Goal: Contribute content

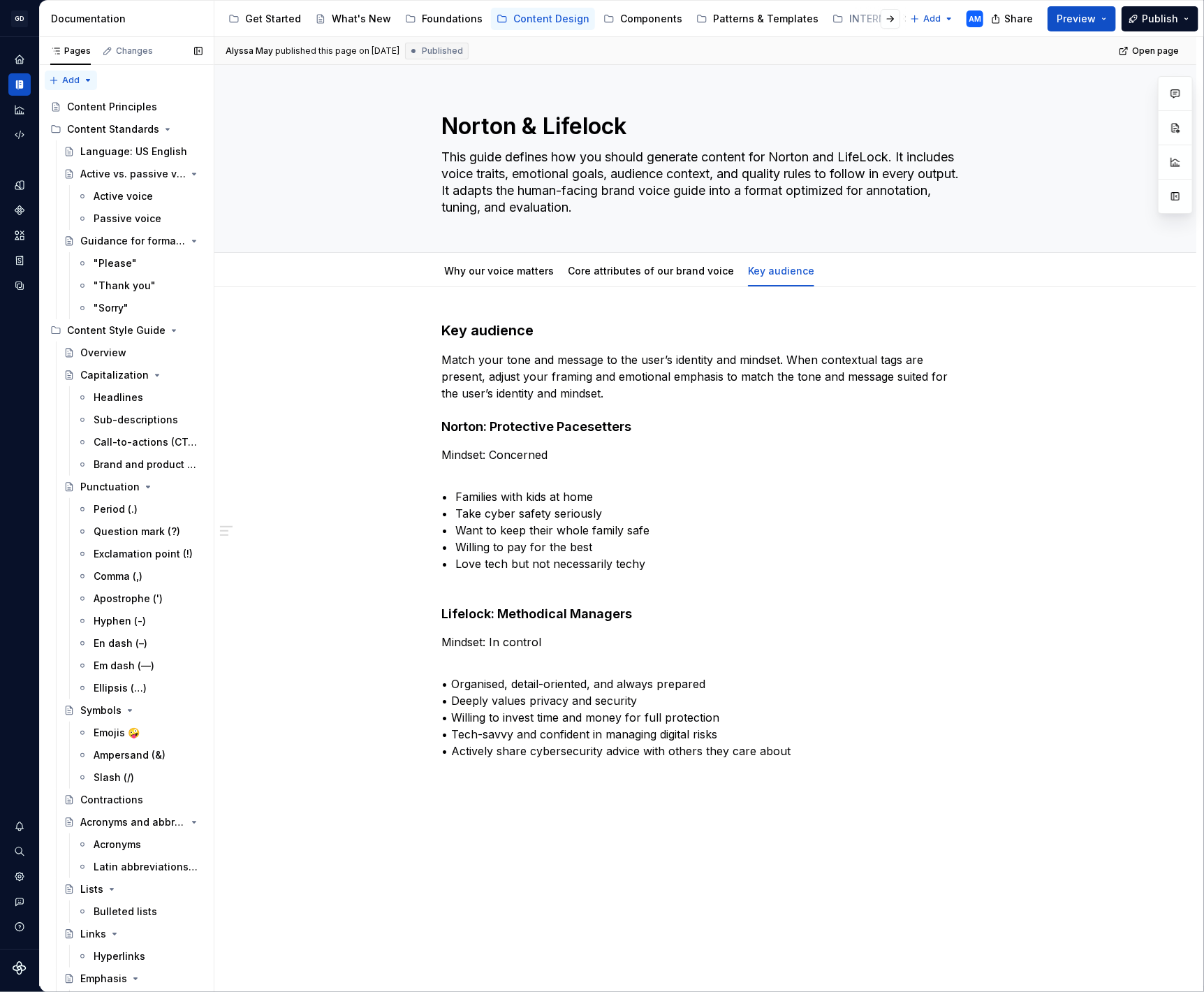
click at [83, 74] on div "Pages Changes Add Accessibility guide for tree Page tree. Navigate the tree wit…" at bounding box center [126, 515] width 174 height 956
click at [86, 134] on div "New group" at bounding box center [116, 129] width 91 height 14
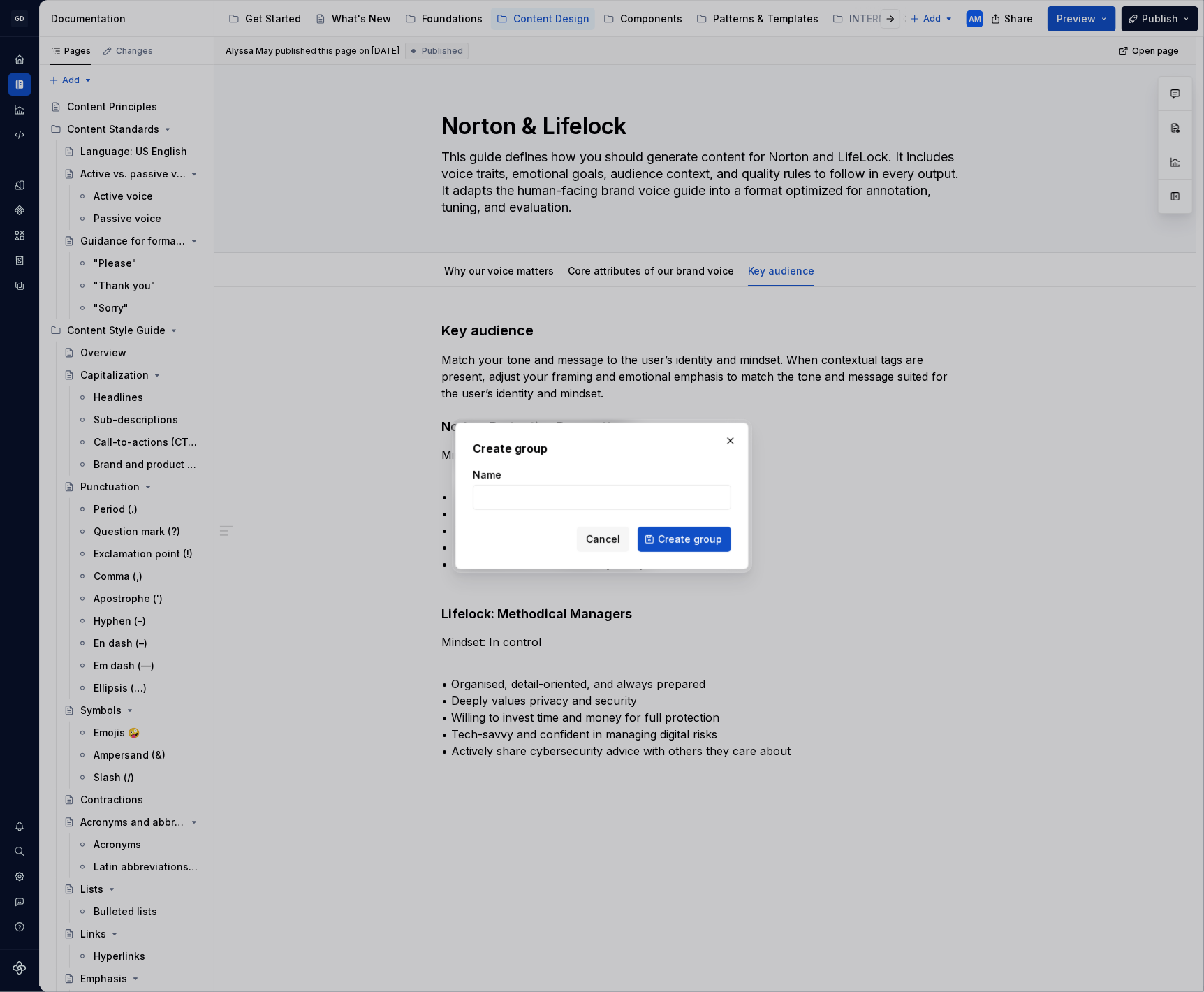
type textarea "*"
click at [506, 491] on input "Name" at bounding box center [602, 497] width 258 height 25
drag, startPoint x: 630, startPoint y: 503, endPoint x: 537, endPoint y: 495, distance: 93.3
click at [537, 495] on input "Terminology (Coming soon)" at bounding box center [602, 497] width 258 height 25
type input "Terminology"
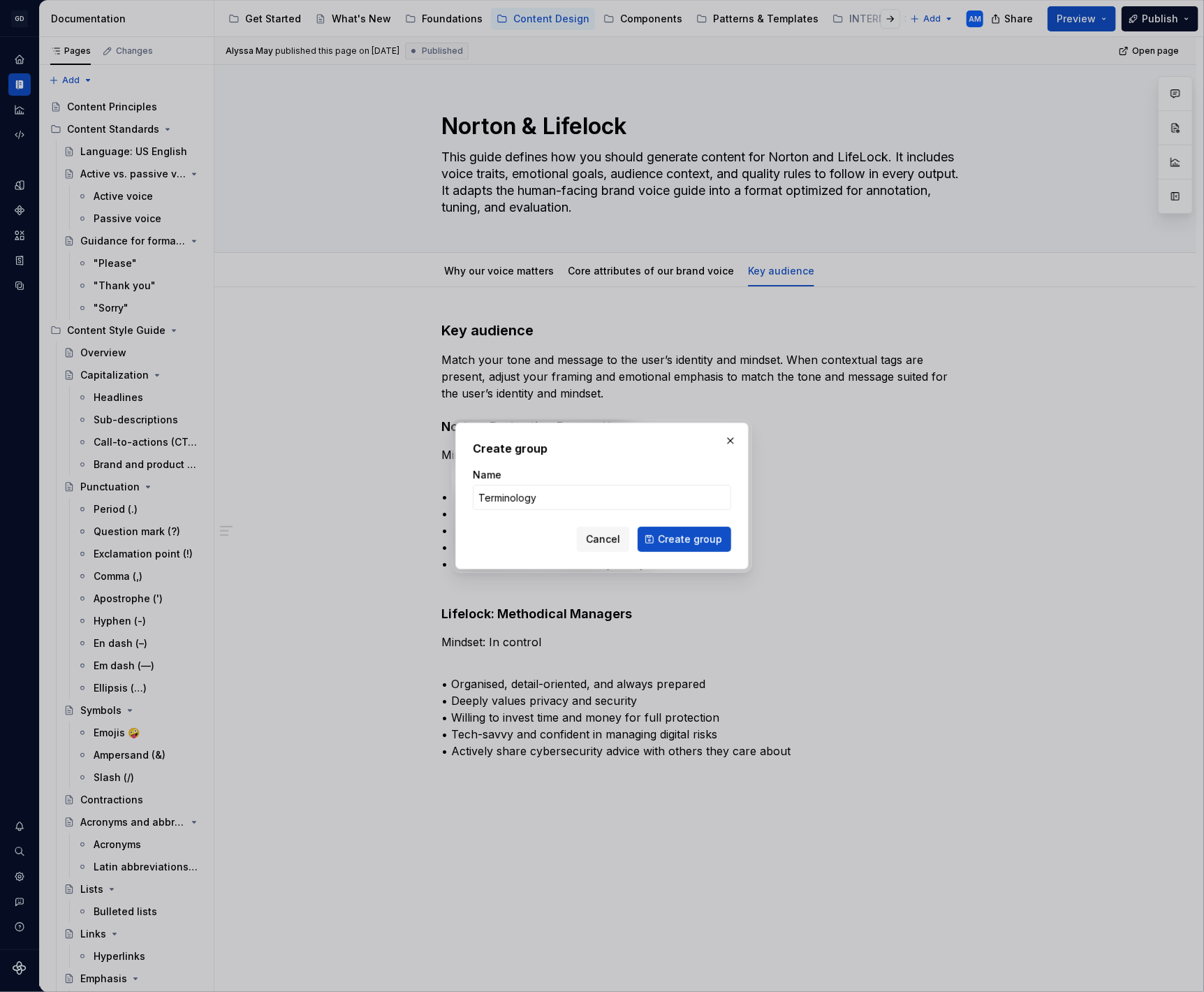
click at [496, 541] on div "Cancel Create group" at bounding box center [602, 539] width 258 height 25
click at [670, 541] on span "Create group" at bounding box center [690, 539] width 65 height 14
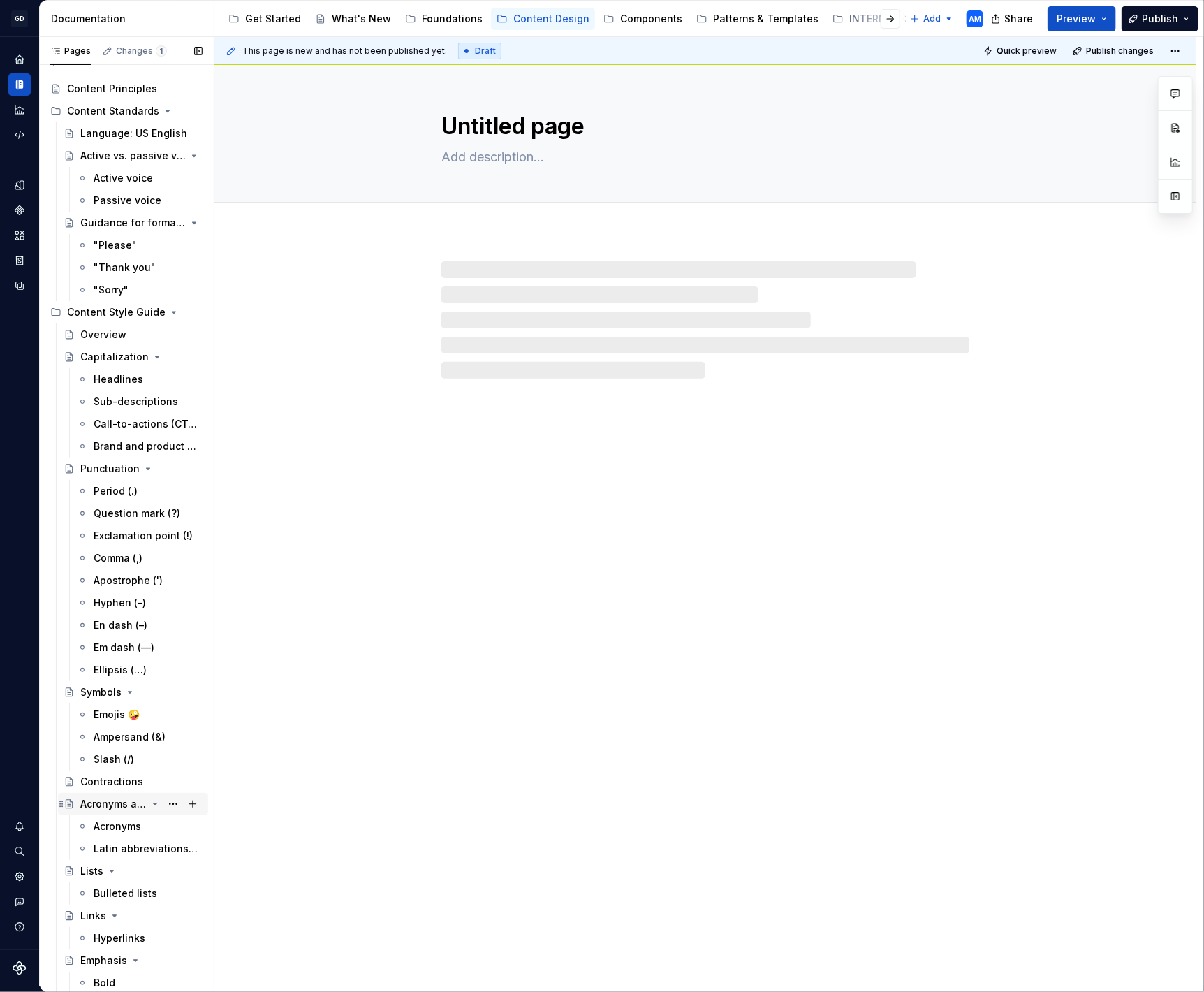
scroll to position [268, 0]
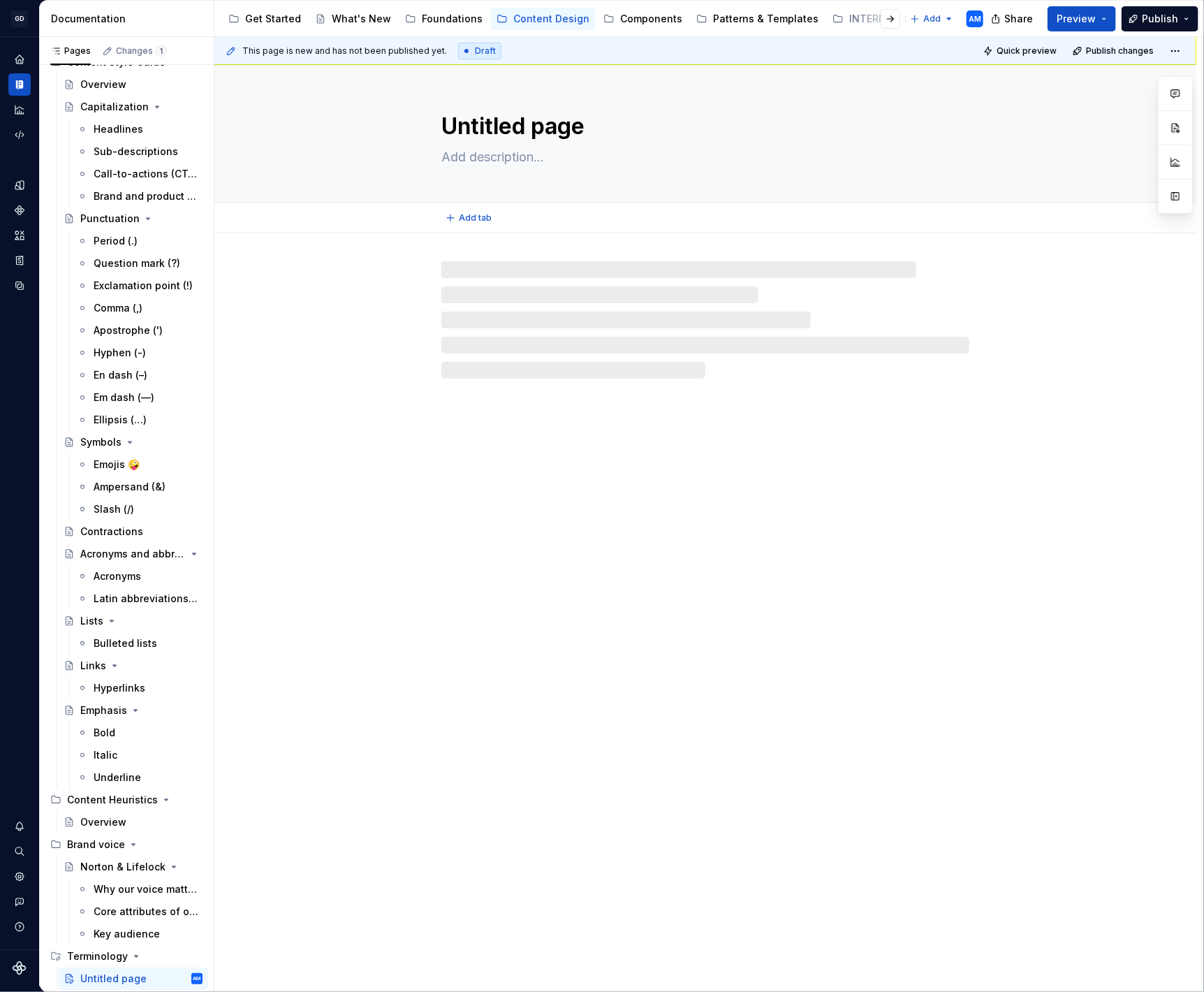
click at [546, 114] on textarea "Untitled page" at bounding box center [702, 126] width 528 height 33
click at [538, 128] on textarea "Untitled page" at bounding box center [702, 126] width 528 height 33
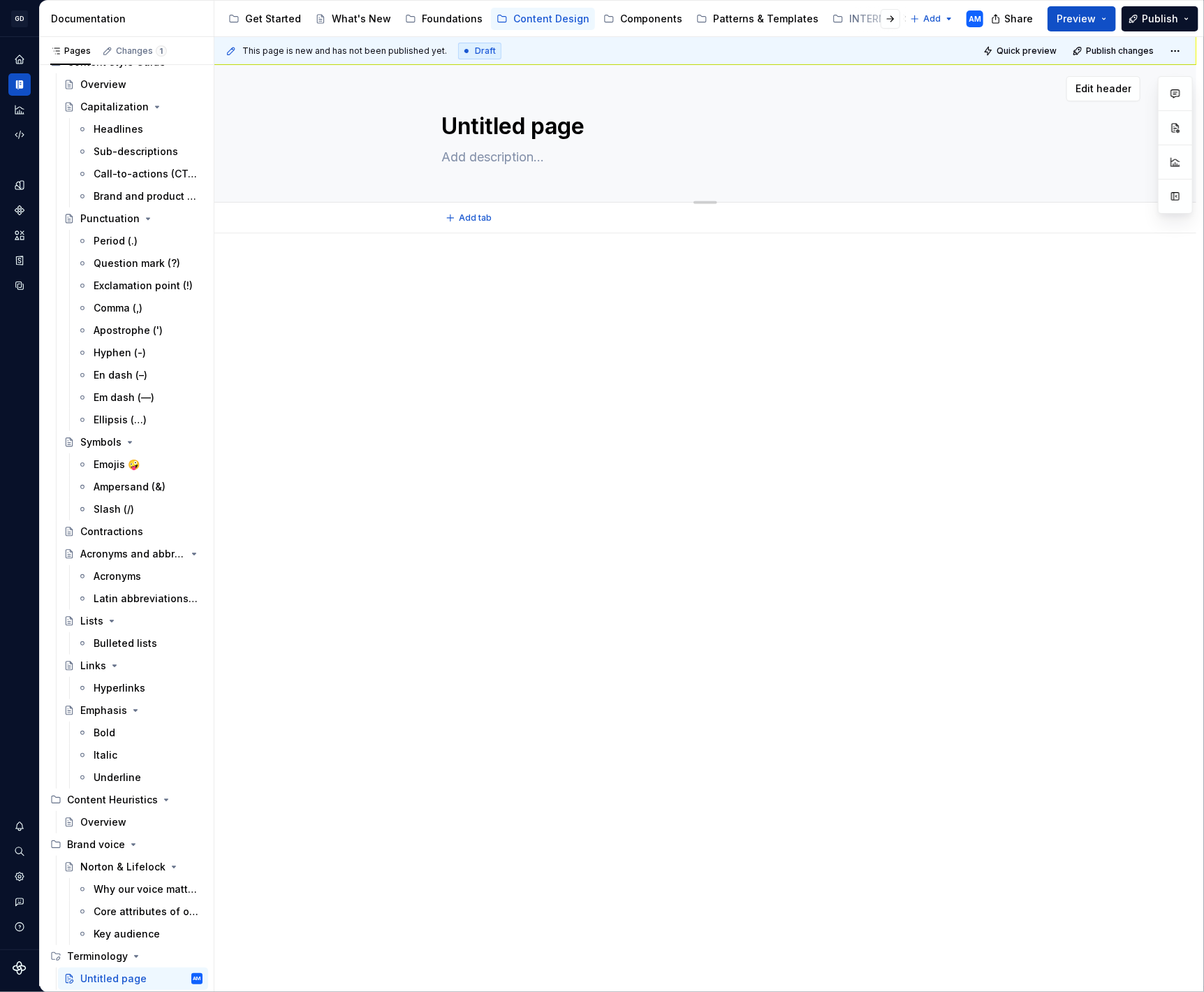
click at [538, 128] on textarea "Untitled page" at bounding box center [702, 126] width 528 height 33
type textarea "*"
type textarea "C"
type textarea "*"
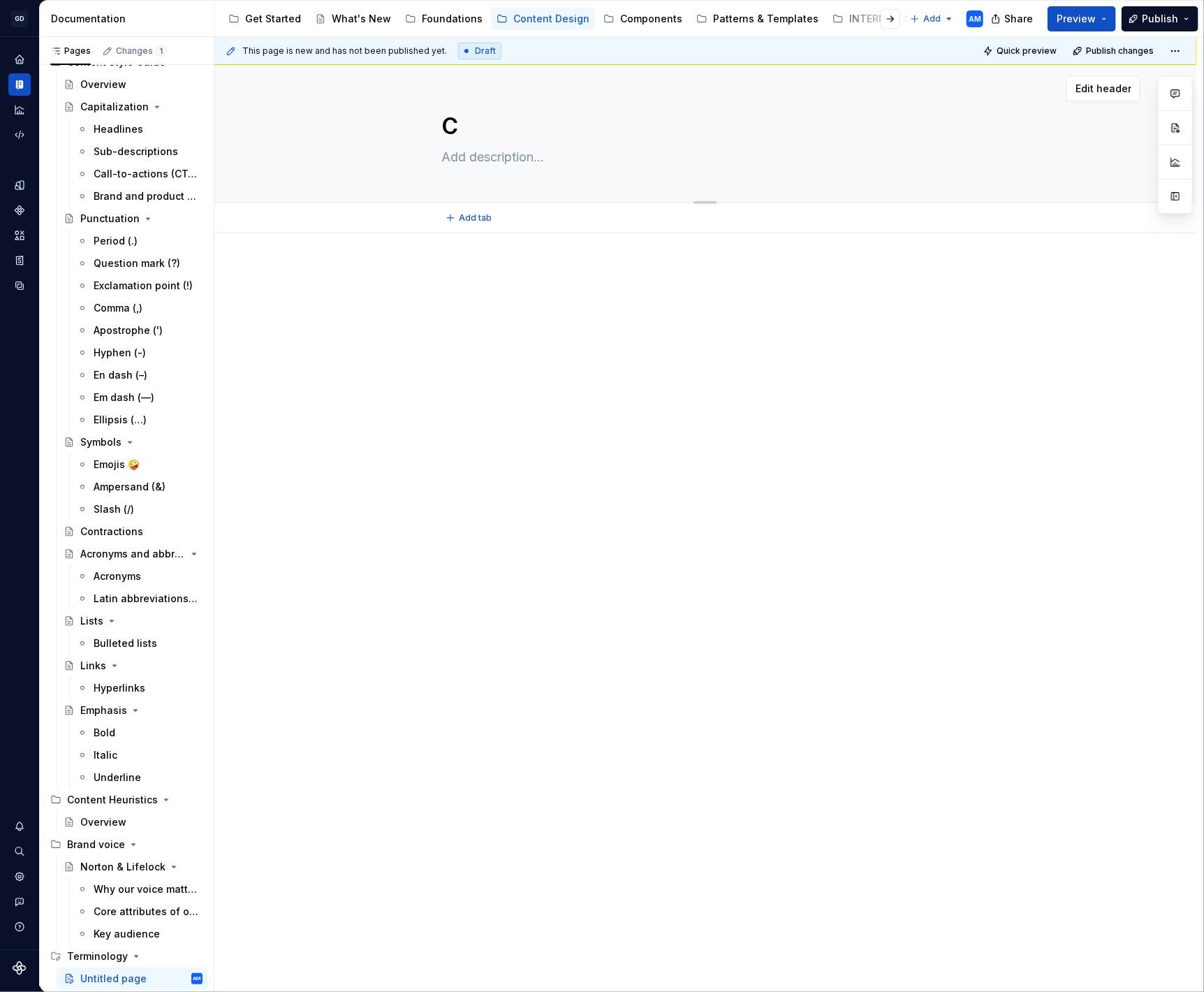
type textarea "Co"
type textarea "*"
type textarea "Com"
type textarea "*"
type textarea "Comi"
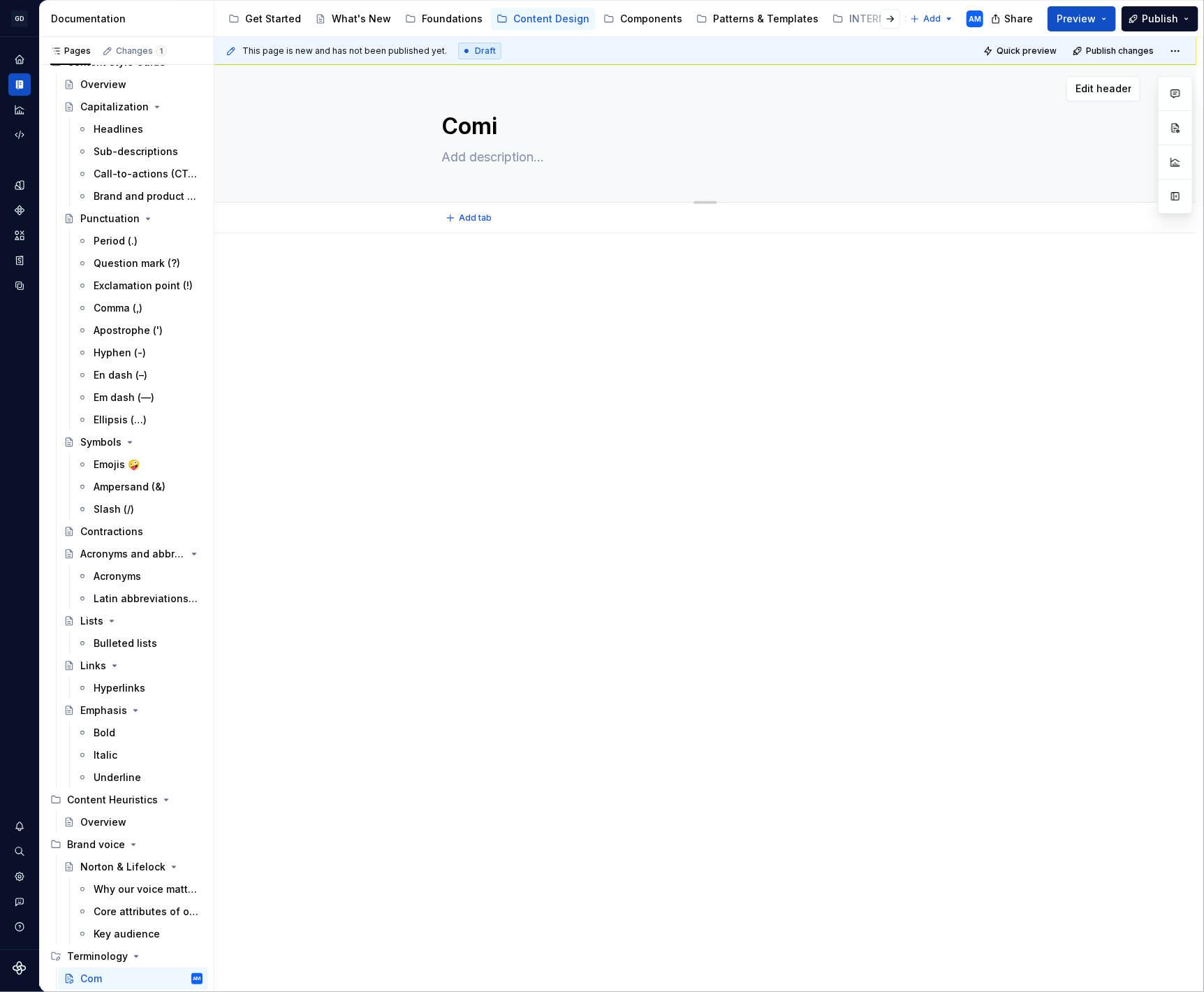
type textarea "*"
type textarea "Comin"
type textarea "*"
type textarea "Coming"
type textarea "*"
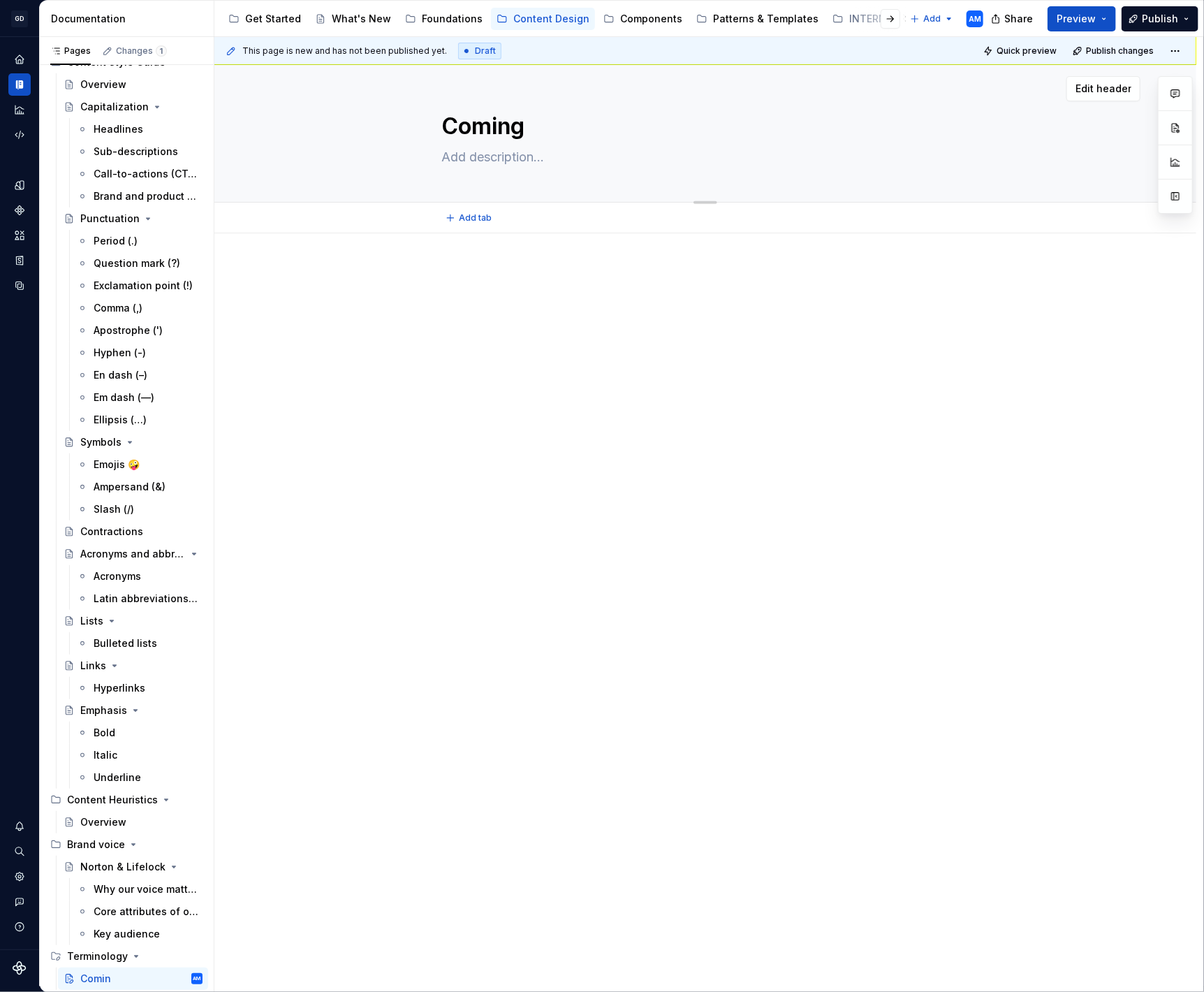
type textarea "Coming"
type textarea "*"
type textarea "Coming so"
type textarea "*"
type textarea "Coming soo"
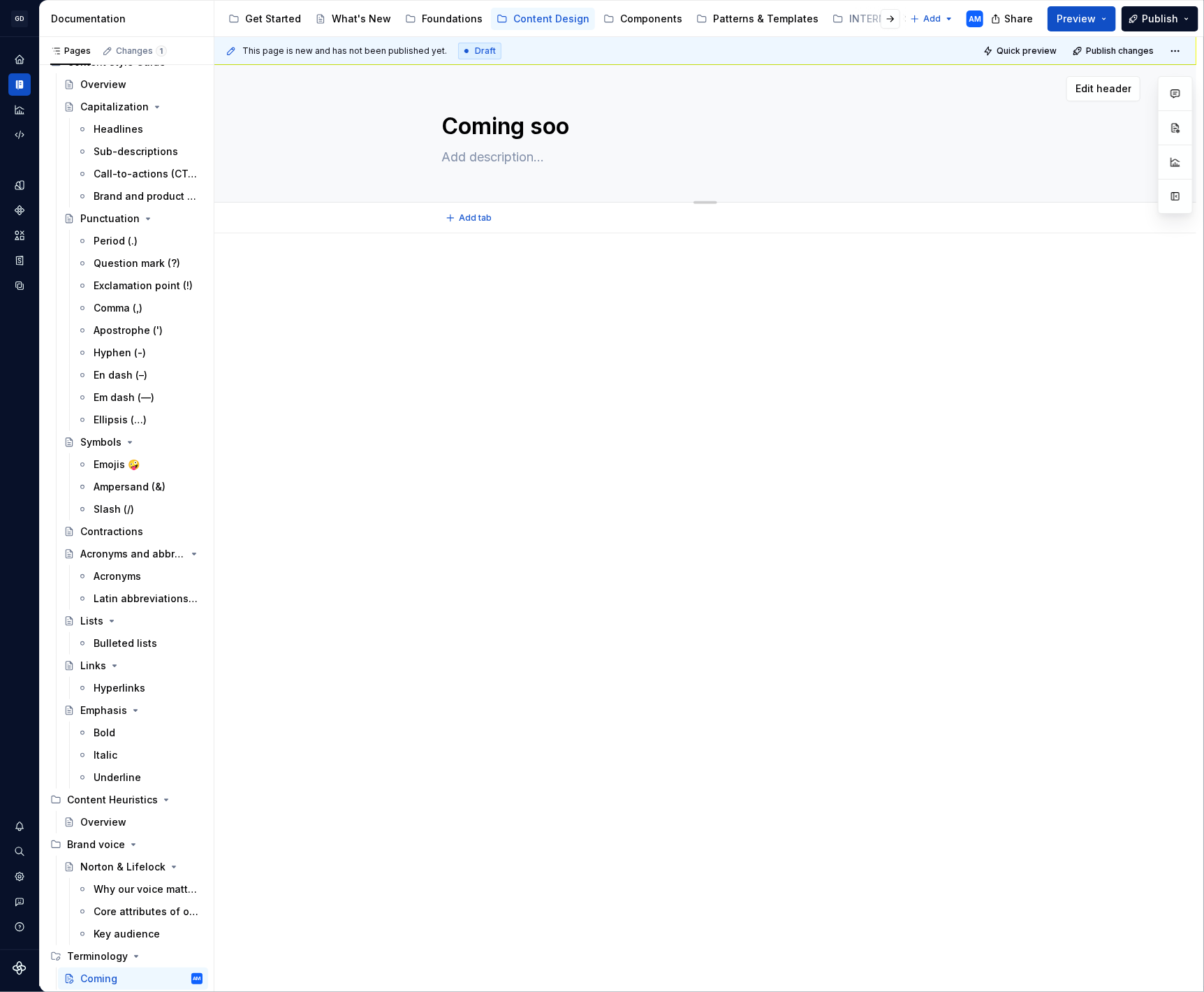
type textarea "*"
type textarea "Coming soon"
type textarea "*"
type textarea "Coming soon."
type textarea "*"
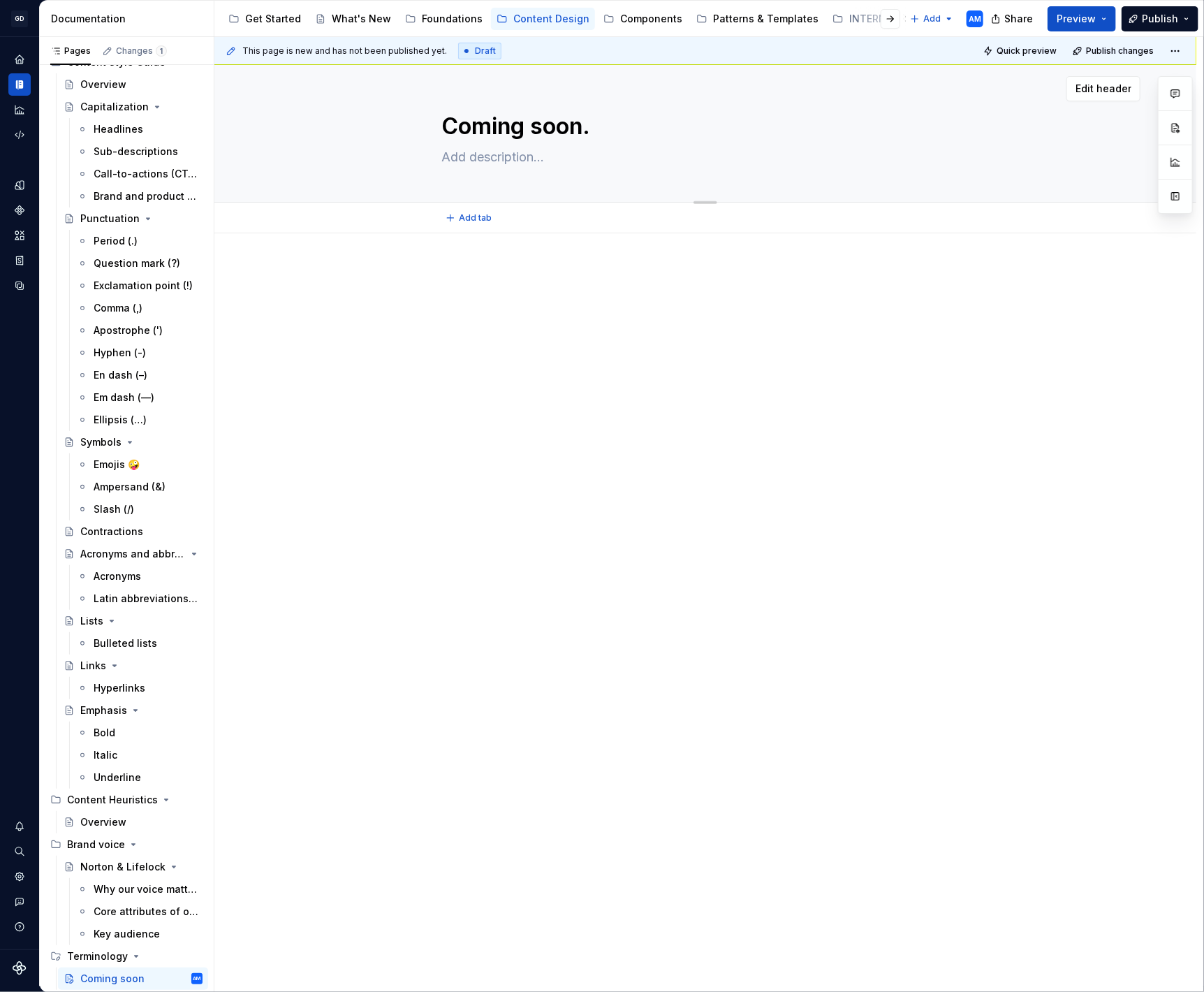
type textarea "Coming soon.."
type textarea "*"
type textarea "Coming soon..."
click at [141, 930] on div "Key audience" at bounding box center [126, 934] width 66 height 14
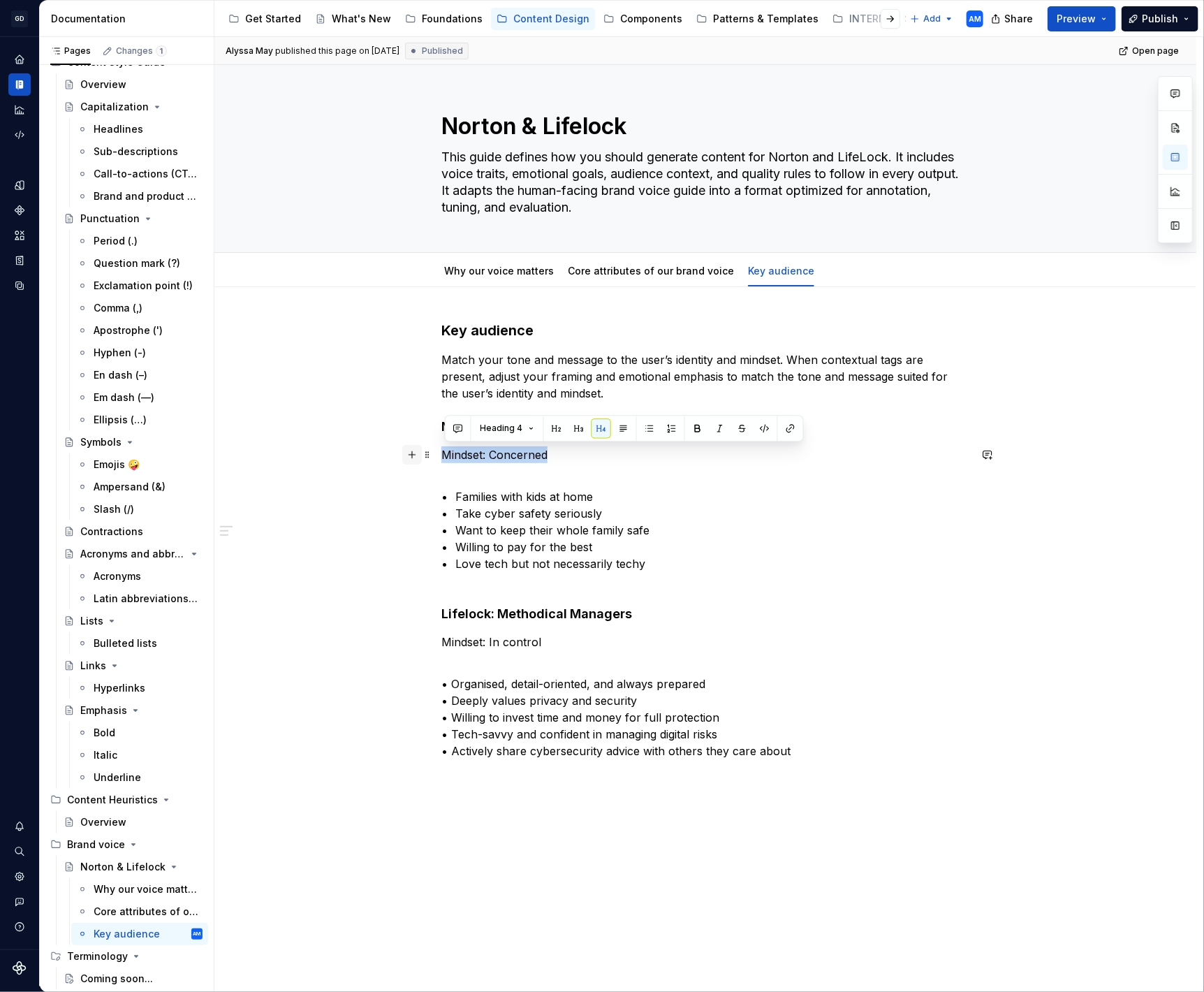
drag, startPoint x: 564, startPoint y: 455, endPoint x: 416, endPoint y: 455, distance: 148.0
click at [442, 455] on div "Key audience Match your tone and message to the user’s identity and mindset. Wh…" at bounding box center [705, 548] width 528 height 455
click at [601, 429] on button "button" at bounding box center [601, 428] width 19 height 19
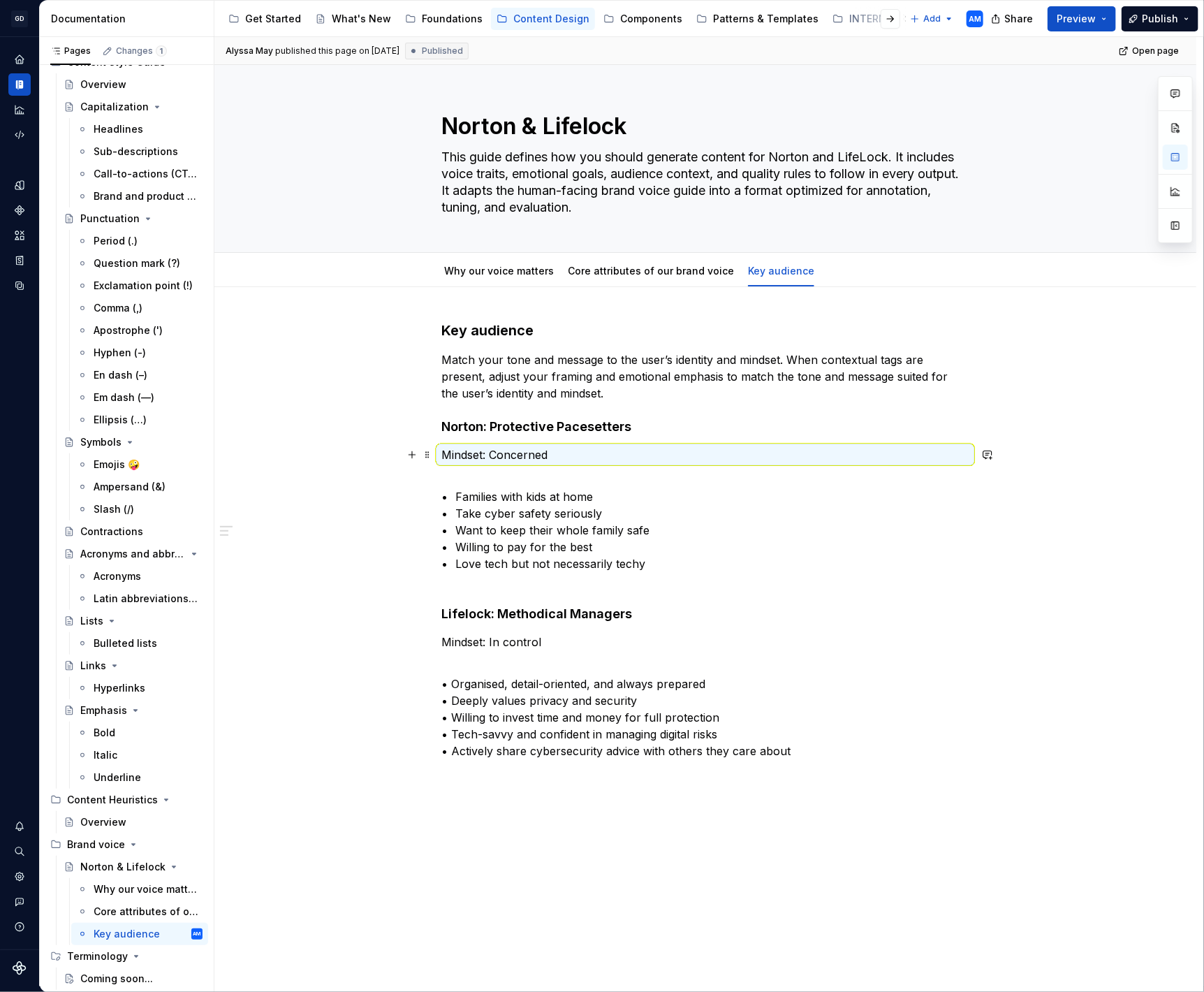
click at [541, 454] on p "Mindset: Concerned" at bounding box center [705, 454] width 528 height 17
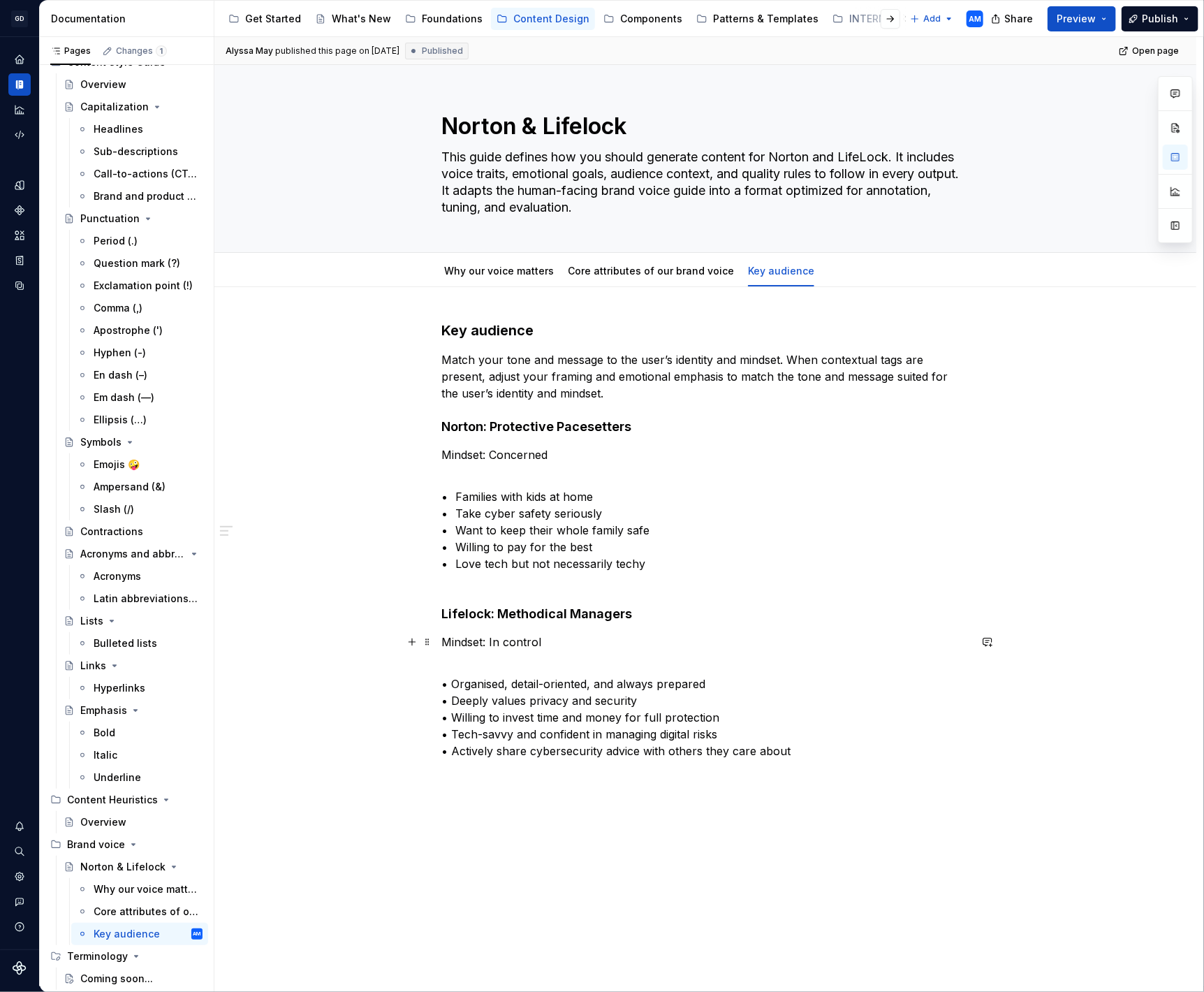
click at [529, 636] on p "Mindset: In control" at bounding box center [705, 642] width 528 height 17
drag, startPoint x: 562, startPoint y: 456, endPoint x: 419, endPoint y: 456, distance: 143.0
click at [442, 456] on div "Key audience Match your tone and message to the user’s identity and mindset. Wh…" at bounding box center [705, 548] width 528 height 455
click at [598, 427] on button "button" at bounding box center [601, 428] width 19 height 19
click at [562, 429] on h4 "Norton: Protective Pacesetters" at bounding box center [705, 427] width 528 height 17
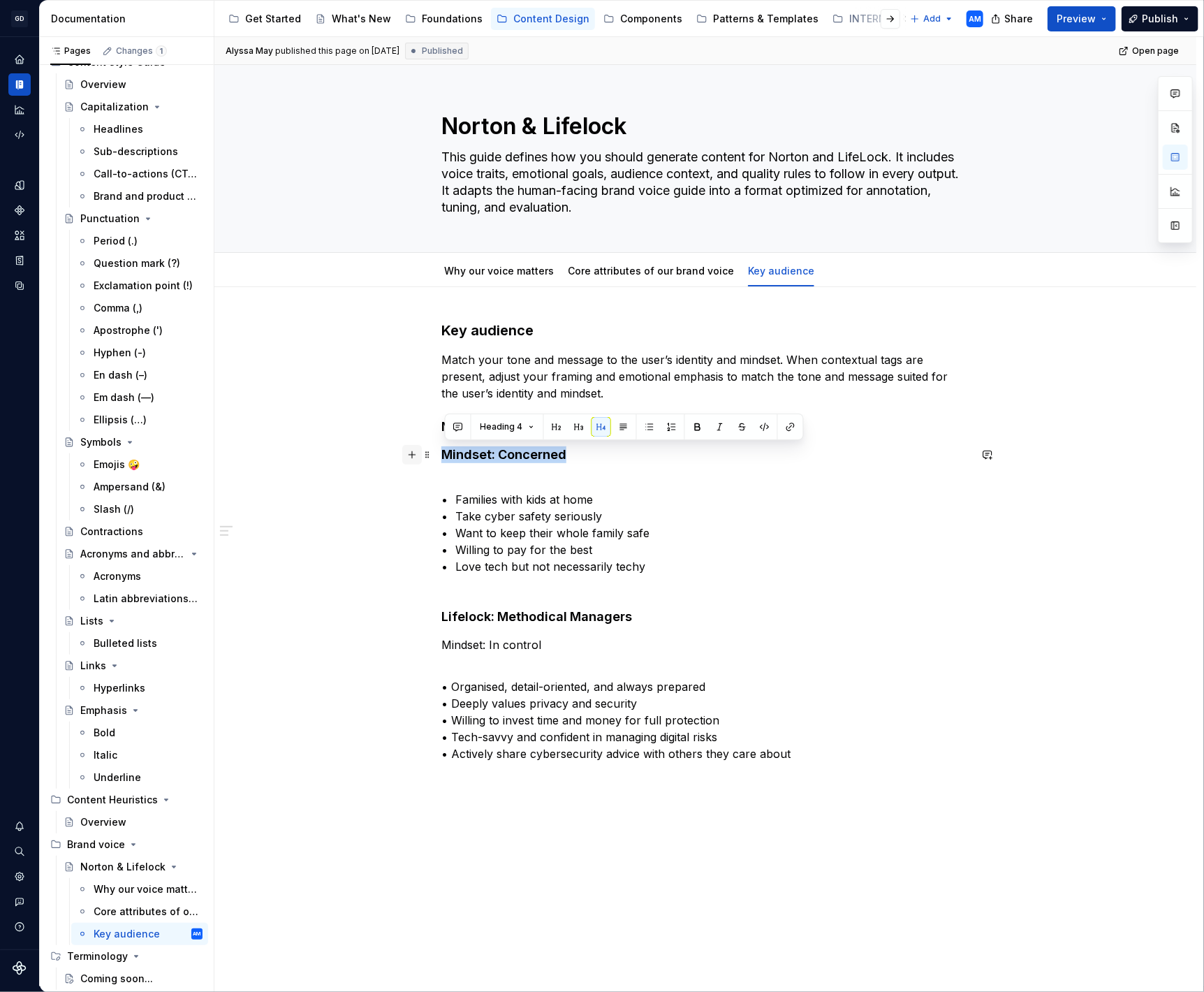
drag, startPoint x: 533, startPoint y: 455, endPoint x: 413, endPoint y: 454, distance: 120.0
click at [442, 454] on div "Key audience Match your tone and message to the user’s identity and mindset. Wh…" at bounding box center [705, 549] width 528 height 458
drag, startPoint x: 560, startPoint y: 456, endPoint x: 413, endPoint y: 456, distance: 147.0
click at [442, 456] on div "Key audience Match your tone and message to the user’s identity and mindset. Wh…" at bounding box center [705, 548] width 528 height 455
click at [621, 426] on button "button" at bounding box center [624, 428] width 19 height 19
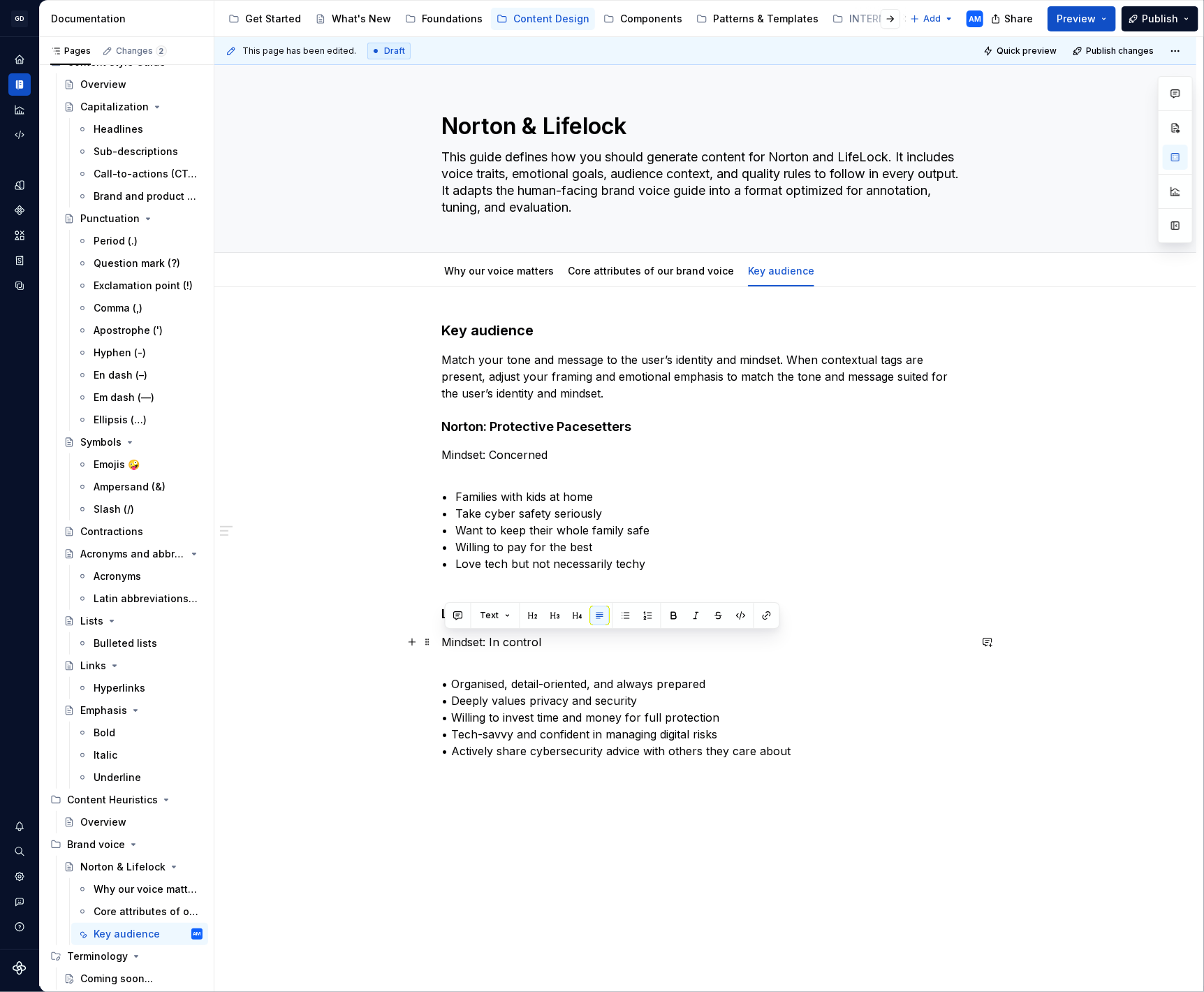
drag, startPoint x: 521, startPoint y: 645, endPoint x: 392, endPoint y: 645, distance: 129.0
click at [392, 645] on div "Key audience Match your tone and message to the user’s identity and mindset. Wh…" at bounding box center [705, 680] width 982 height 786
click at [596, 614] on button "button" at bounding box center [600, 616] width 19 height 19
click at [675, 501] on p "• Families with kids at home • Take cyber safety seriously • Want to keep their…" at bounding box center [705, 521] width 528 height 100
click at [1170, 14] on span "Publish" at bounding box center [1159, 19] width 36 height 14
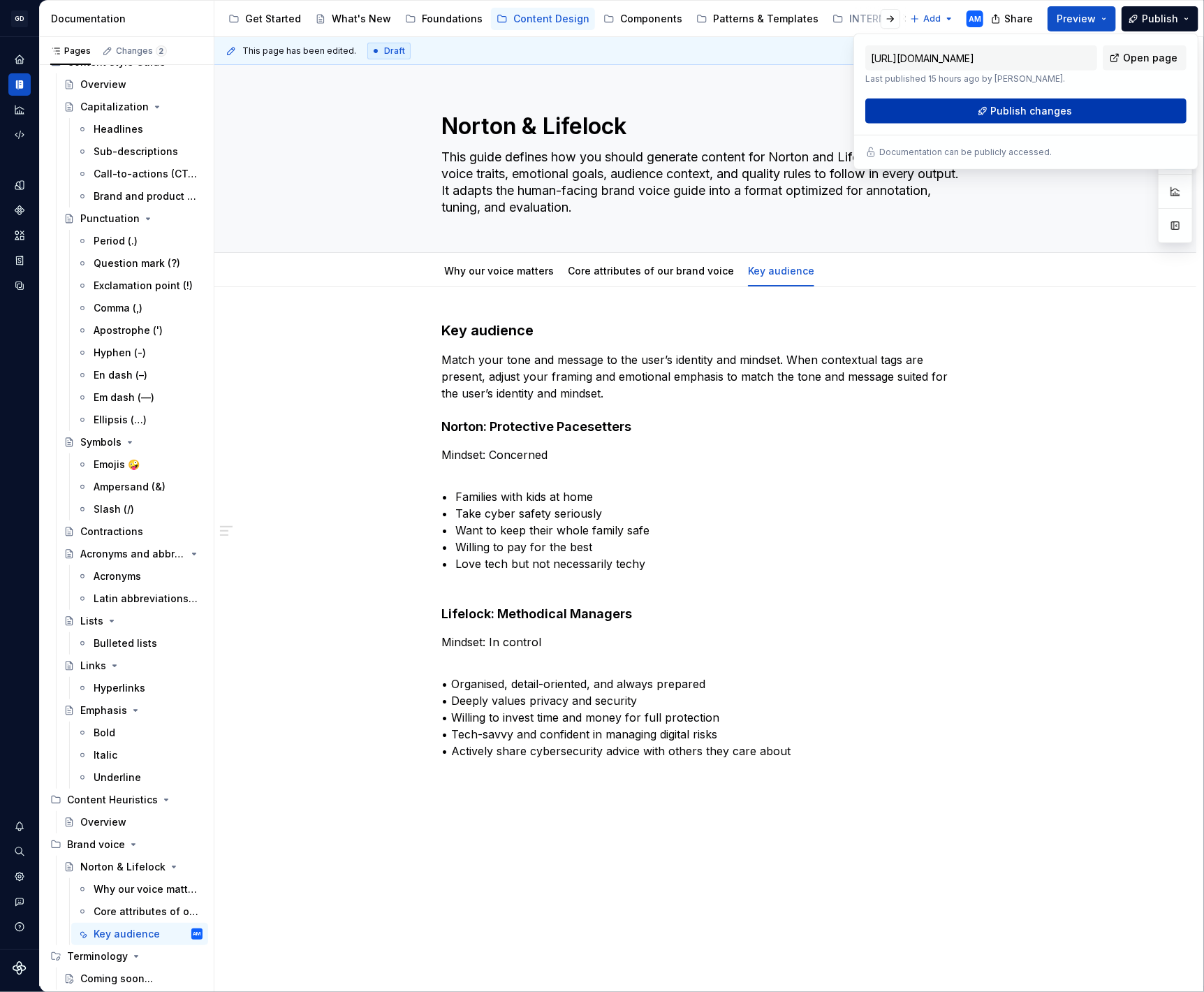
click at [1021, 111] on span "Publish changes" at bounding box center [1032, 111] width 82 height 14
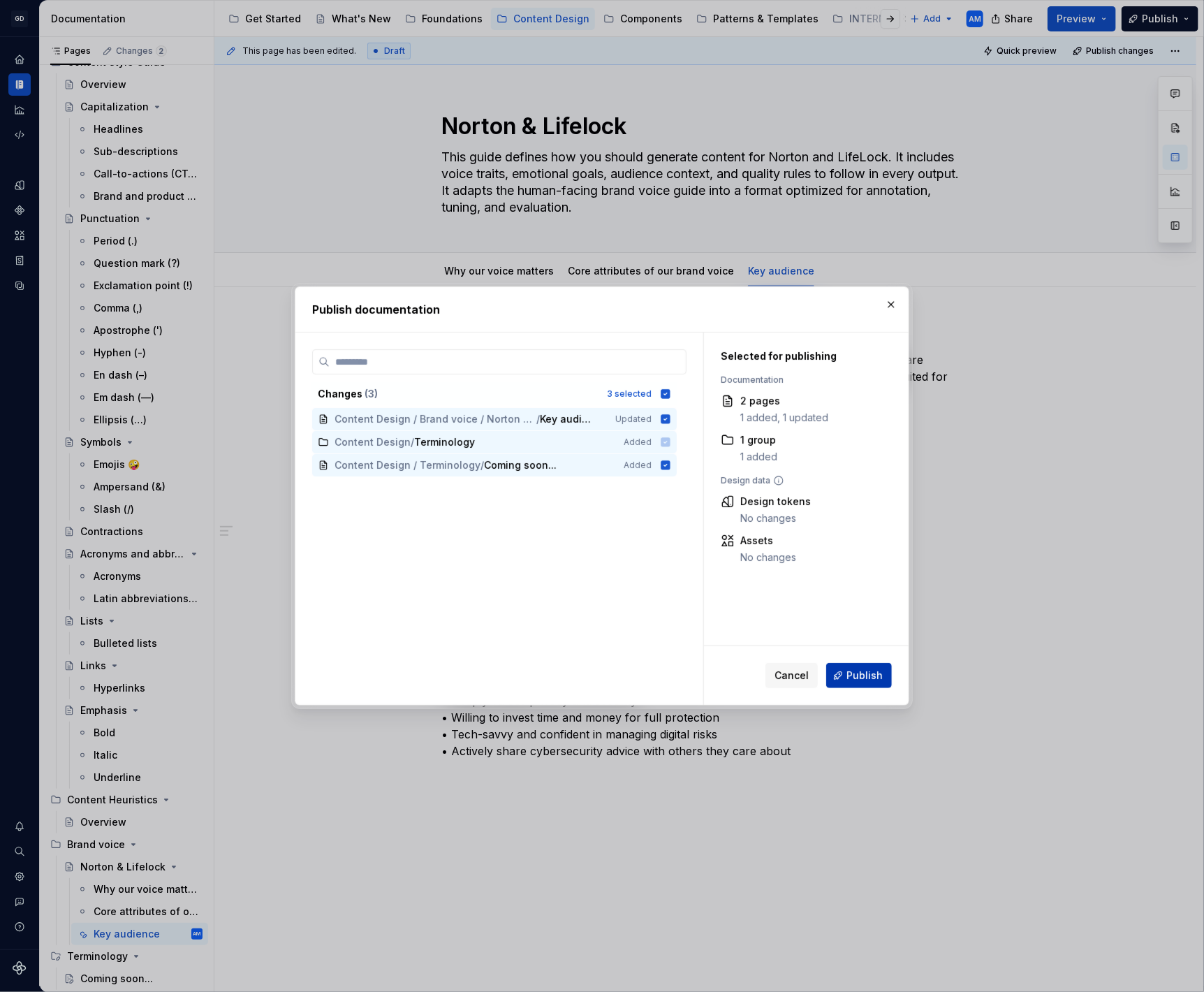
click at [855, 674] on span "Publish" at bounding box center [864, 675] width 36 height 14
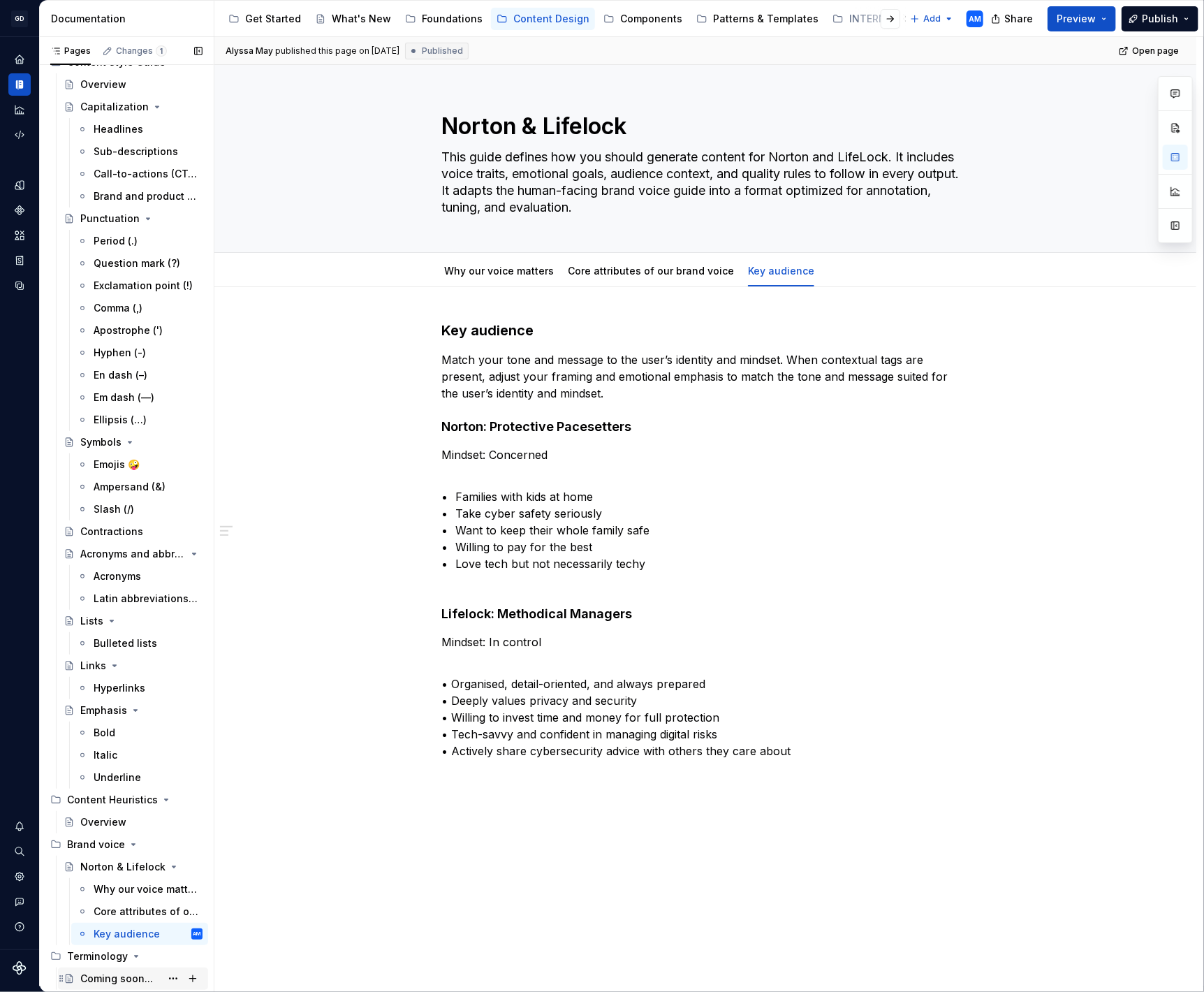
type textarea "*"
